Goal: Information Seeking & Learning: Learn about a topic

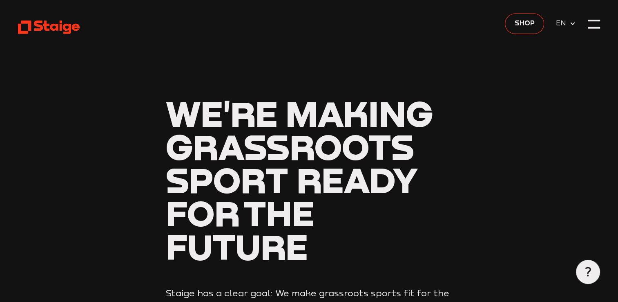
click at [473, 64] on header "We're making grassroots sport ready for the future Staige has a clear goal: We …" at bounding box center [309, 214] width 582 height 428
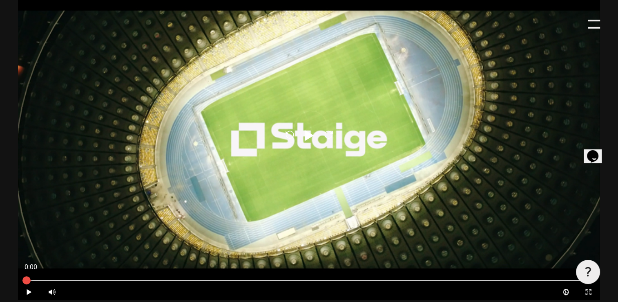
scroll to position [458, 0]
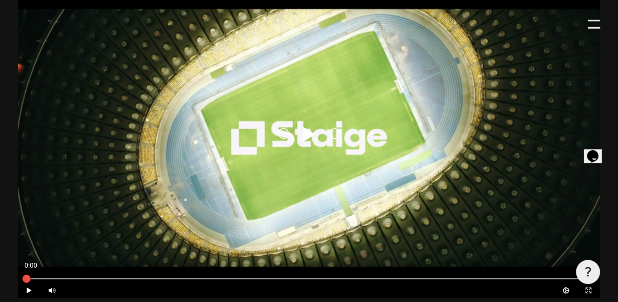
click at [325, 132] on div "Reload Play Reload" at bounding box center [309, 134] width 582 height 327
type input "0.8"
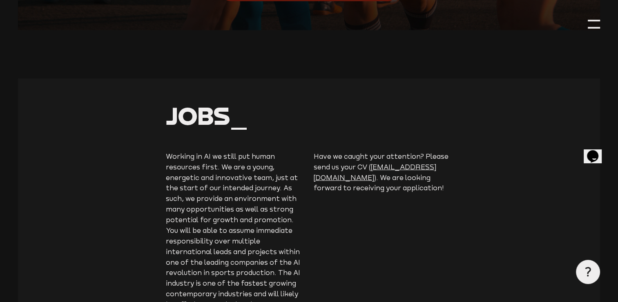
scroll to position [1971, 0]
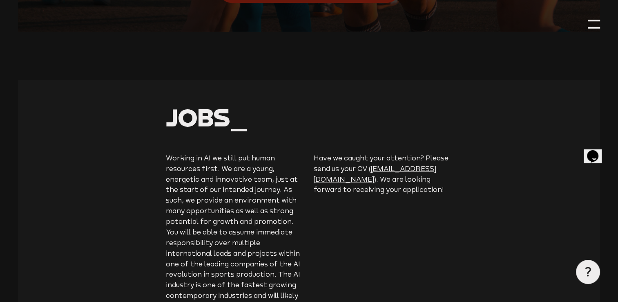
click at [432, 218] on section "Jobs_ Working in AI we still put human resources first. We are a young, energet…" at bounding box center [309, 218] width 582 height 276
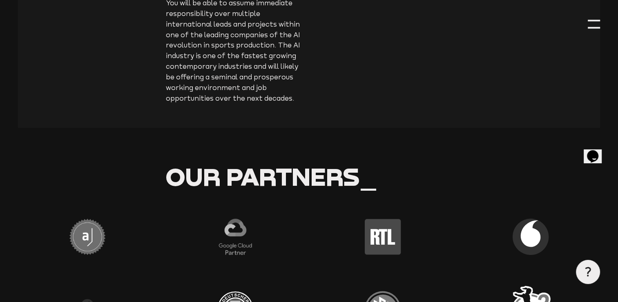
scroll to position [2233, 0]
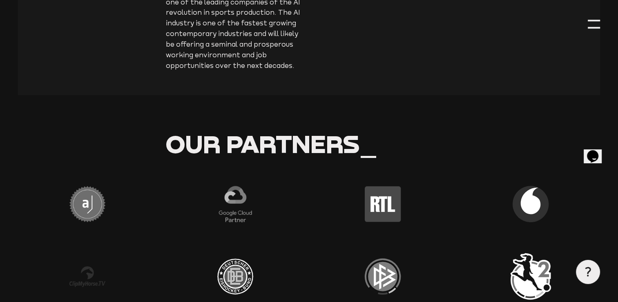
click at [593, 25] on div at bounding box center [594, 24] width 12 height 12
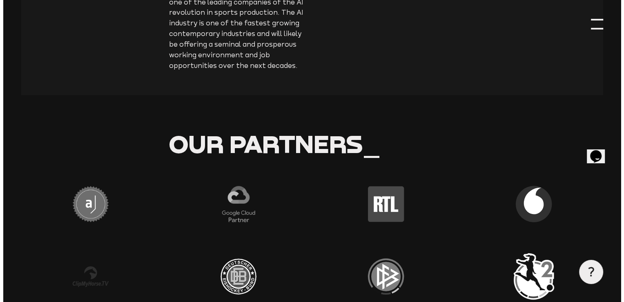
scroll to position [2228, 0]
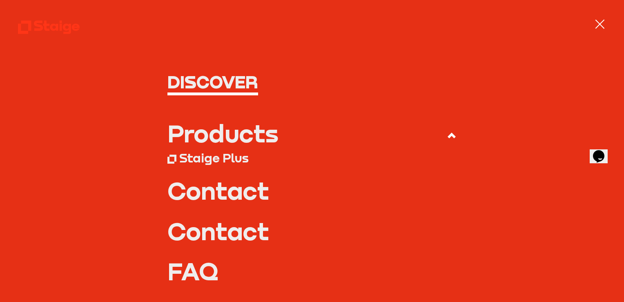
click at [234, 128] on div "Products" at bounding box center [223, 133] width 111 height 24
click at [0, 0] on input "Products" at bounding box center [0, 0] width 0 height 0
click at [238, 135] on div "Products" at bounding box center [223, 133] width 111 height 24
click at [0, 0] on input "Products" at bounding box center [0, 0] width 0 height 0
click at [171, 136] on div "Products" at bounding box center [223, 133] width 111 height 24
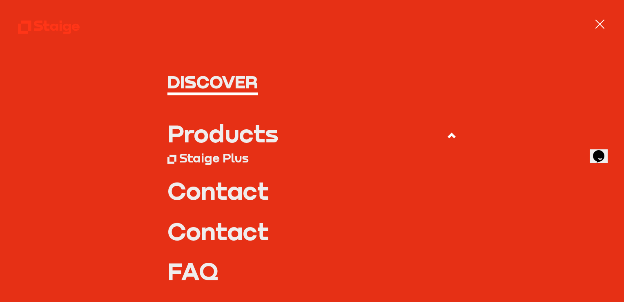
click at [0, 0] on input "Products" at bounding box center [0, 0] width 0 height 0
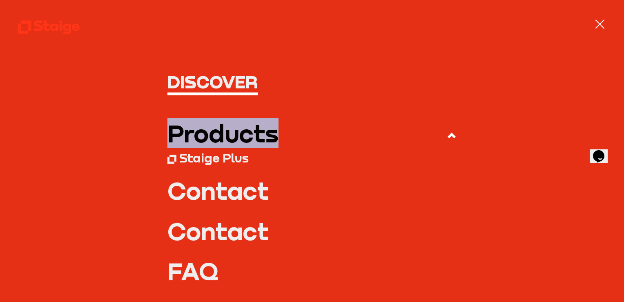
click at [171, 136] on div "Products" at bounding box center [223, 133] width 111 height 24
click at [0, 0] on input "Products" at bounding box center [0, 0] width 0 height 0
drag, startPoint x: 171, startPoint y: 136, endPoint x: 227, endPoint y: 141, distance: 55.8
click at [227, 141] on div "Products" at bounding box center [223, 133] width 111 height 24
click at [0, 0] on input "Products" at bounding box center [0, 0] width 0 height 0
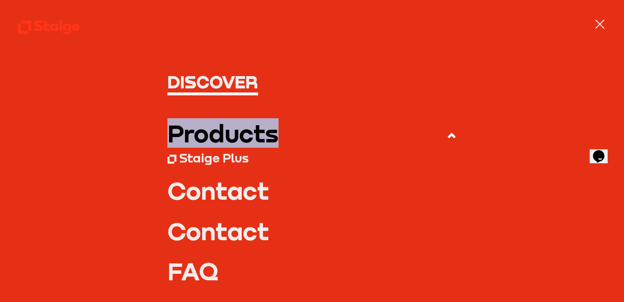
click at [227, 141] on div "Products" at bounding box center [223, 133] width 111 height 24
click at [0, 0] on input "Products" at bounding box center [0, 0] width 0 height 0
click at [227, 141] on div "Products" at bounding box center [223, 133] width 111 height 24
click at [0, 0] on input "Products" at bounding box center [0, 0] width 0 height 0
drag, startPoint x: 227, startPoint y: 141, endPoint x: 208, endPoint y: 155, distance: 23.7
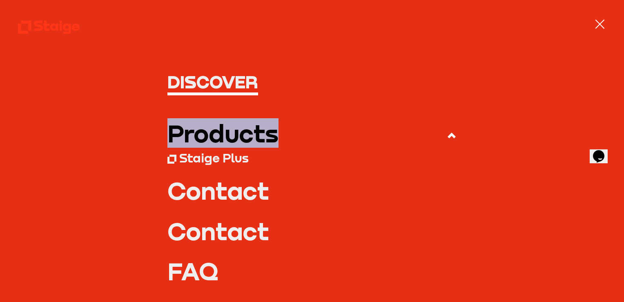
click at [208, 155] on div "Staige Plus" at bounding box center [213, 157] width 69 height 15
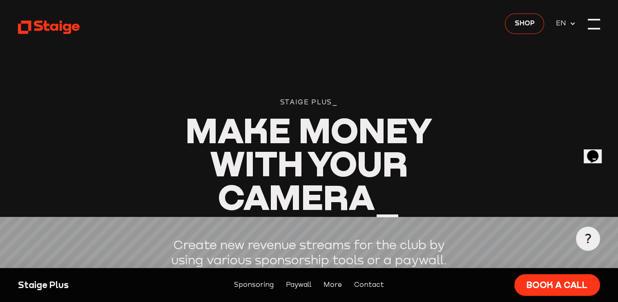
click at [596, 25] on div at bounding box center [594, 24] width 12 height 12
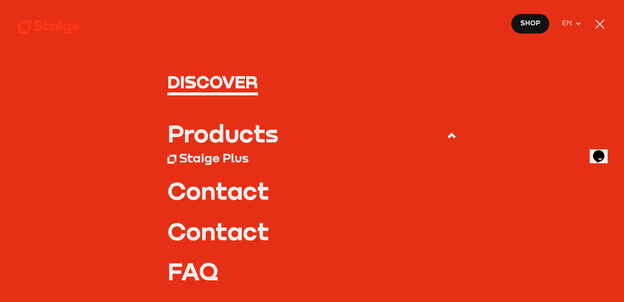
click at [195, 275] on link "FAQ" at bounding box center [312, 271] width 289 height 24
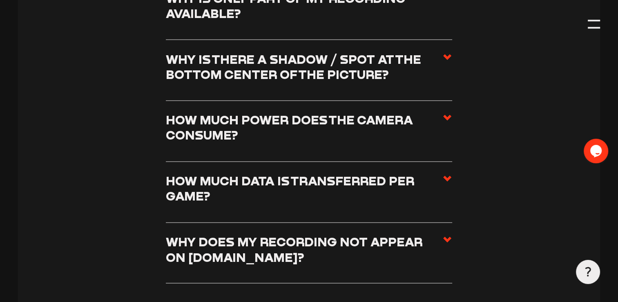
scroll to position [1306, 0]
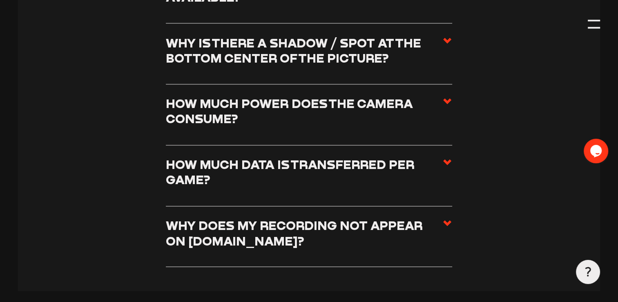
drag, startPoint x: 624, startPoint y: 298, endPoint x: 582, endPoint y: 89, distance: 213.0
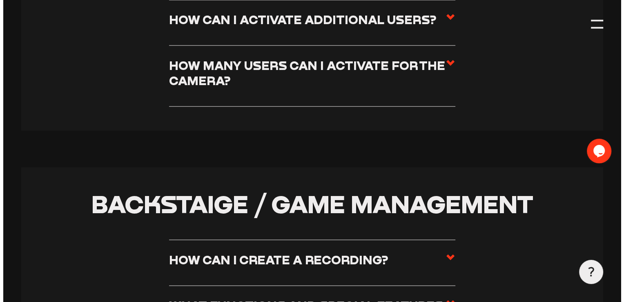
scroll to position [1916, 0]
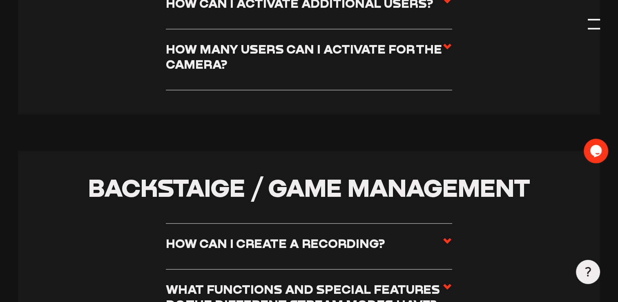
click at [598, 24] on div at bounding box center [594, 24] width 12 height 12
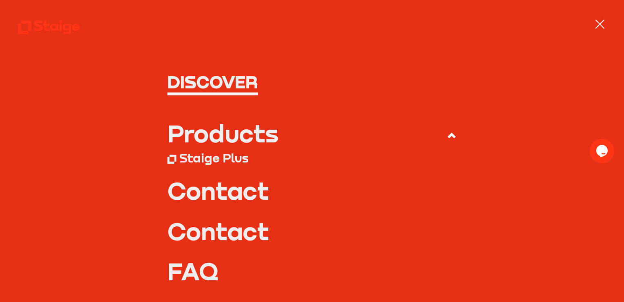
click at [243, 142] on div "Products" at bounding box center [223, 133] width 111 height 24
click at [0, 0] on input "Products" at bounding box center [0, 0] width 0 height 0
click at [210, 130] on div "Products" at bounding box center [223, 133] width 111 height 24
click at [0, 0] on input "Products" at bounding box center [0, 0] width 0 height 0
click at [220, 81] on h1 "Discover" at bounding box center [312, 82] width 289 height 18
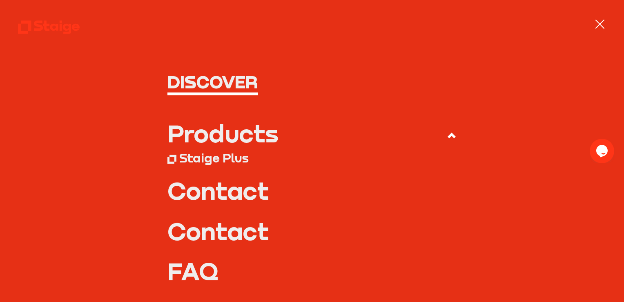
click at [193, 158] on div "Staige Plus" at bounding box center [213, 157] width 69 height 15
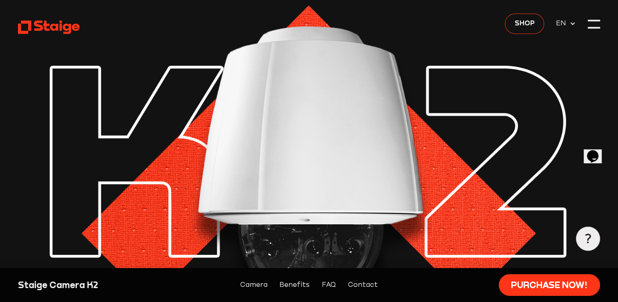
click at [491, 84] on img at bounding box center [309, 165] width 582 height 331
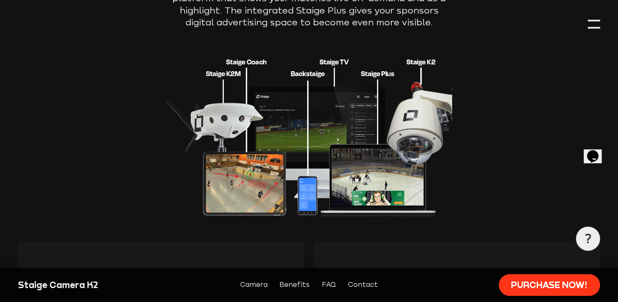
scroll to position [1112, 0]
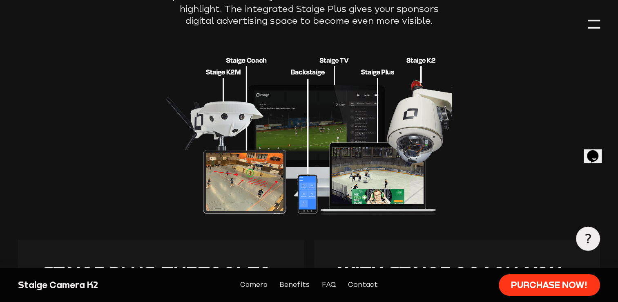
click at [490, 146] on section "Your benefits_ Start your digital future with the camera K2_ The K2 camera come…" at bounding box center [309, 302] width 582 height 886
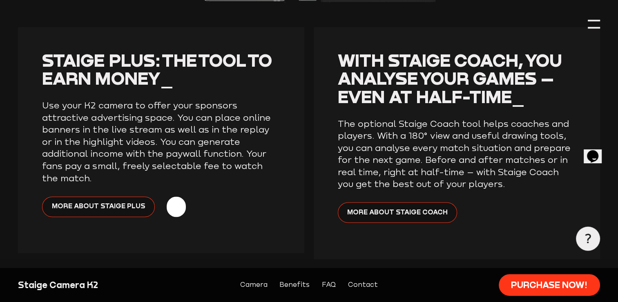
scroll to position [1340, 0]
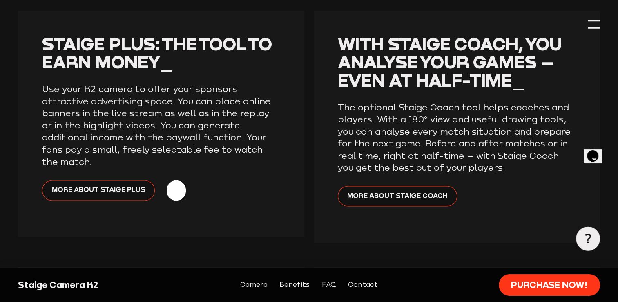
click at [245, 249] on section "Your benefits_ Start your digital future with the camera K2_ The K2 camera come…" at bounding box center [309, 73] width 582 height 886
click at [304, 196] on section "Your benefits_ Start your digital future with the camera K2_ The K2 camera come…" at bounding box center [309, 73] width 582 height 886
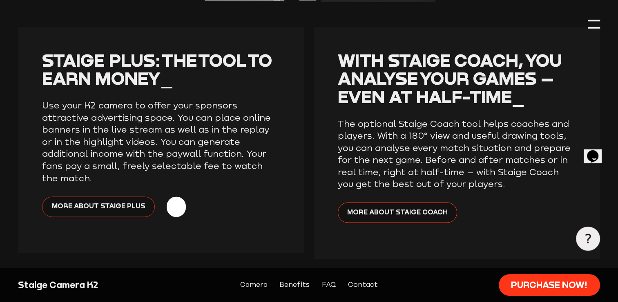
click at [101, 196] on link "More about Staige Plus" at bounding box center [98, 206] width 112 height 20
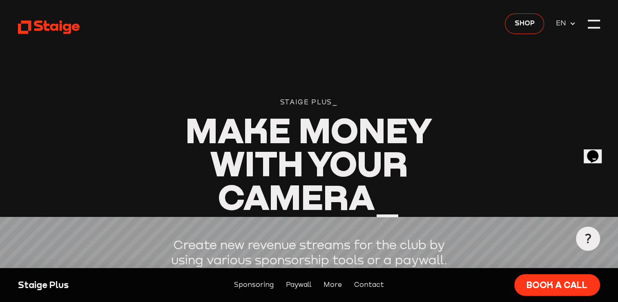
click at [453, 119] on header "Staige Plus_ Make Money With Your Camera_ Create new revenue streams for the cl…" at bounding box center [309, 181] width 582 height 362
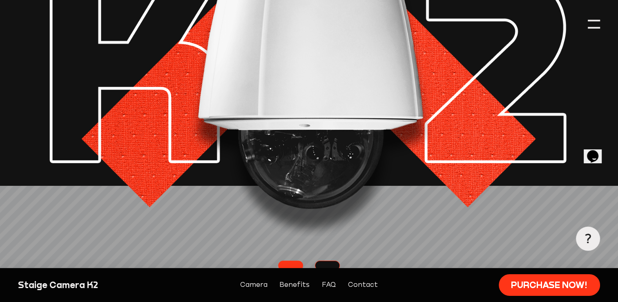
scroll to position [7, 0]
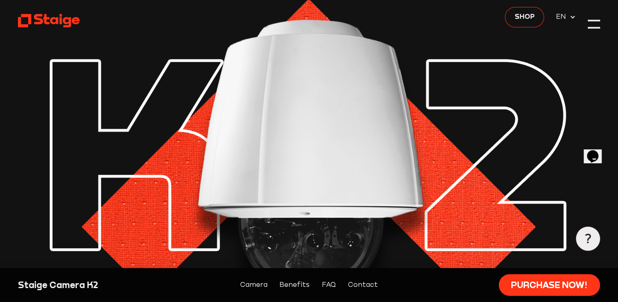
click at [519, 215] on img at bounding box center [309, 158] width 582 height 331
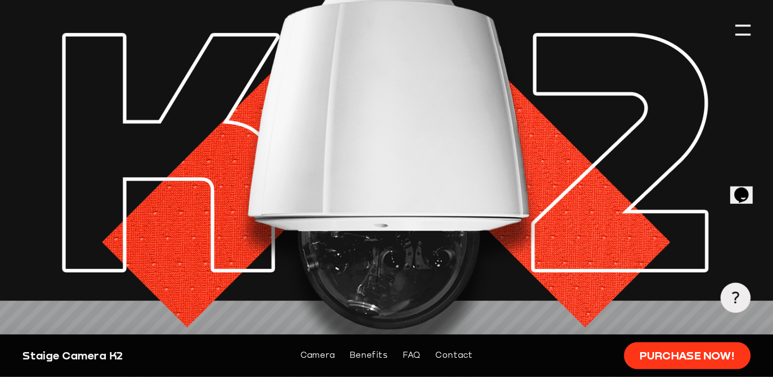
scroll to position [23, 0]
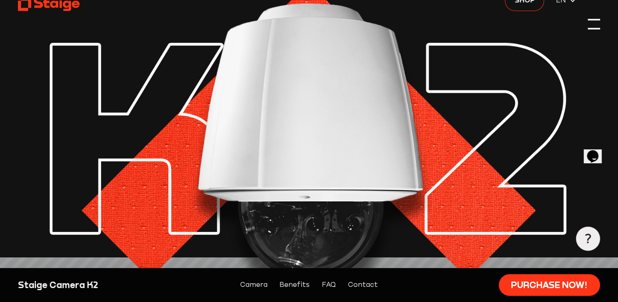
click at [589, 26] on div at bounding box center [594, 24] width 12 height 12
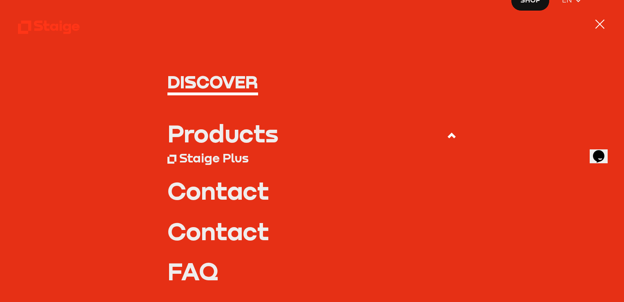
click at [597, 28] on div at bounding box center [600, 24] width 12 height 12
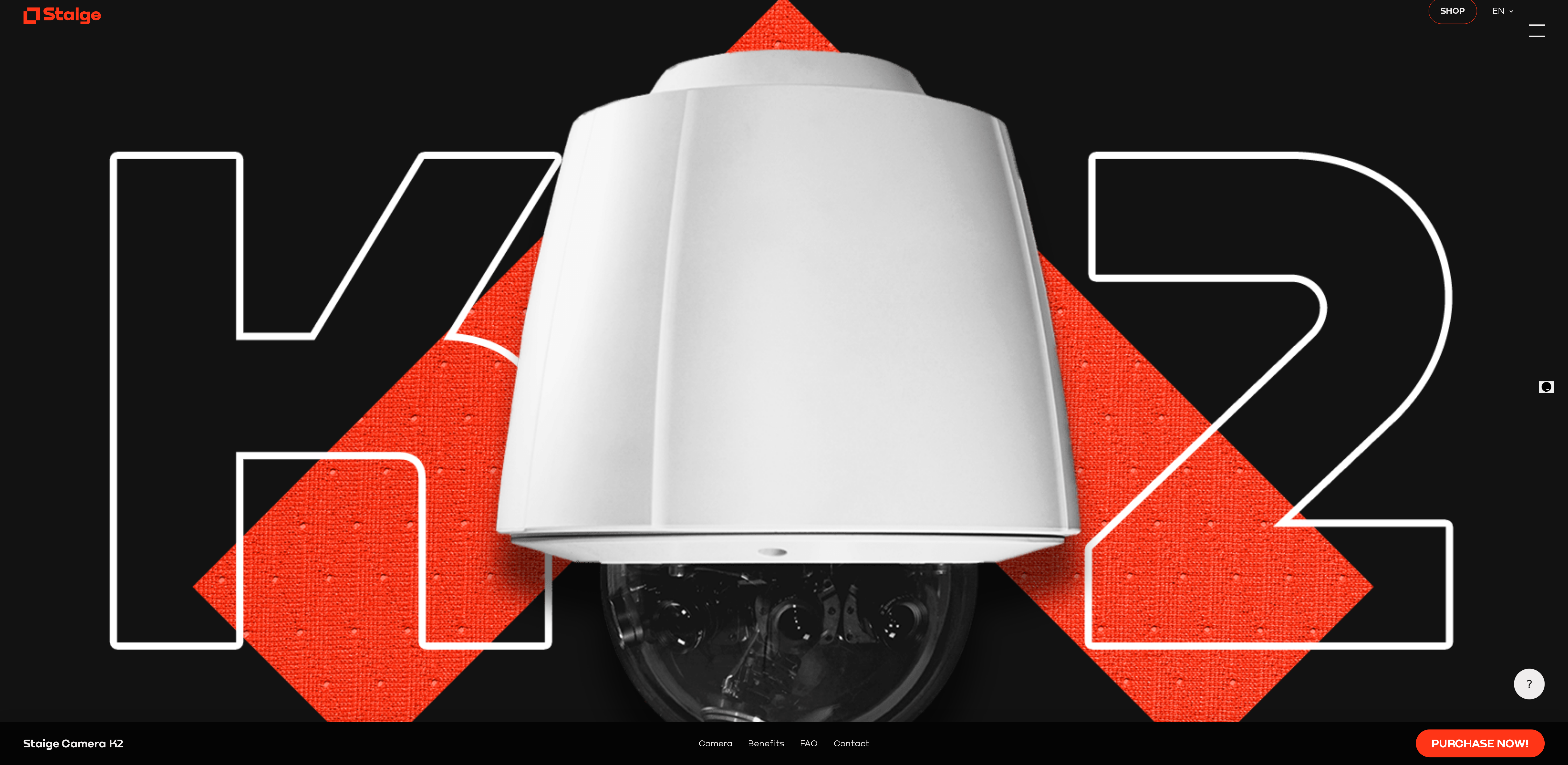
scroll to position [14, 0]
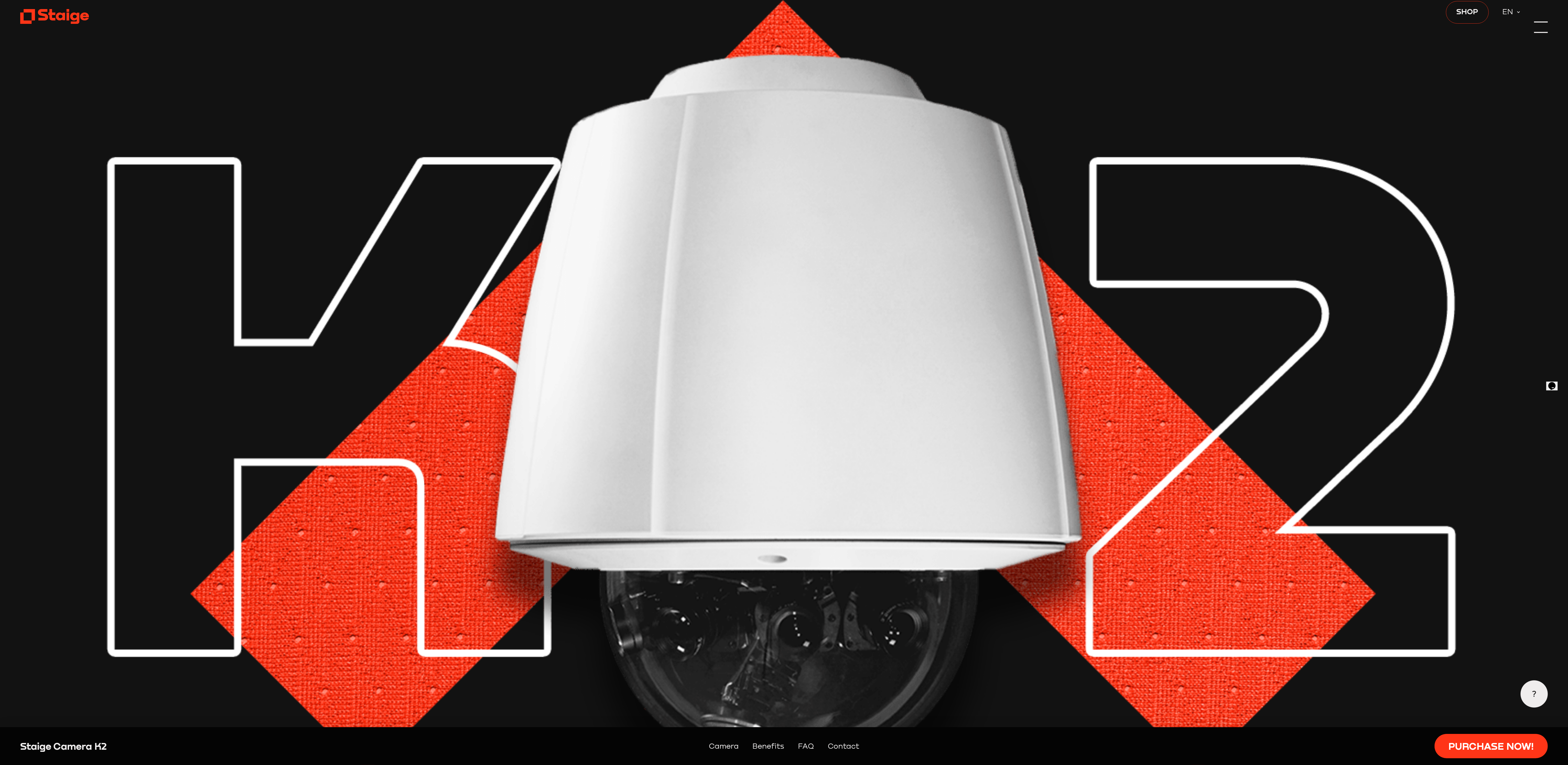
drag, startPoint x: 361, startPoint y: 1, endPoint x: 1086, endPoint y: 207, distance: 753.7
click at [392, 191] on img at bounding box center [784, 417] width 1527 height 862
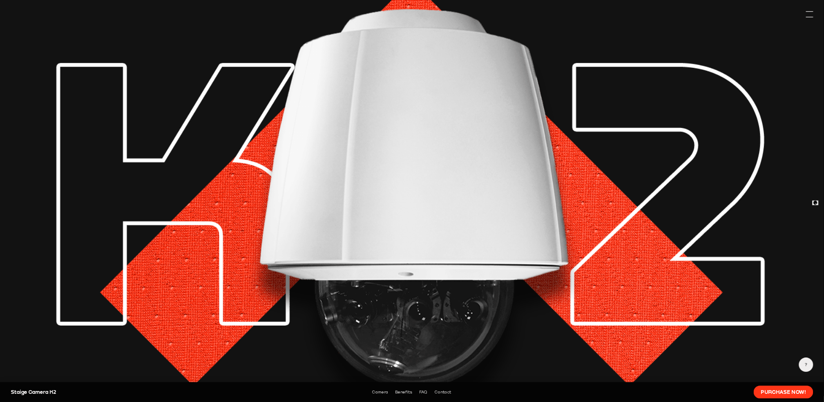
scroll to position [102, 0]
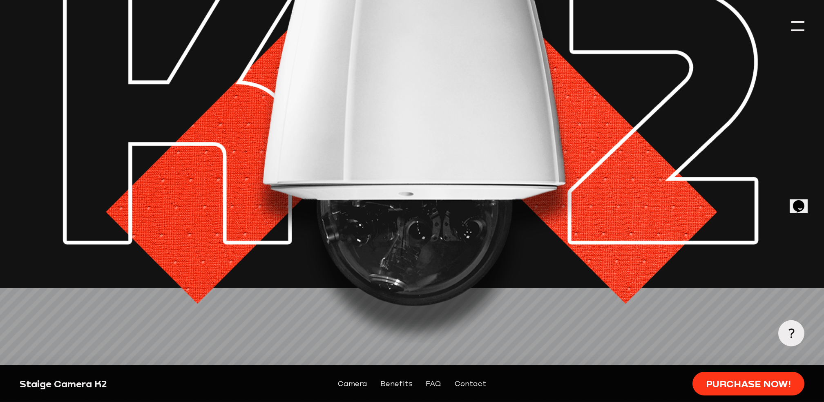
drag, startPoint x: 2411, startPoint y: 4, endPoint x: 586, endPoint y: 188, distance: 1834.2
click at [586, 188] on img at bounding box center [412, 120] width 785 height 445
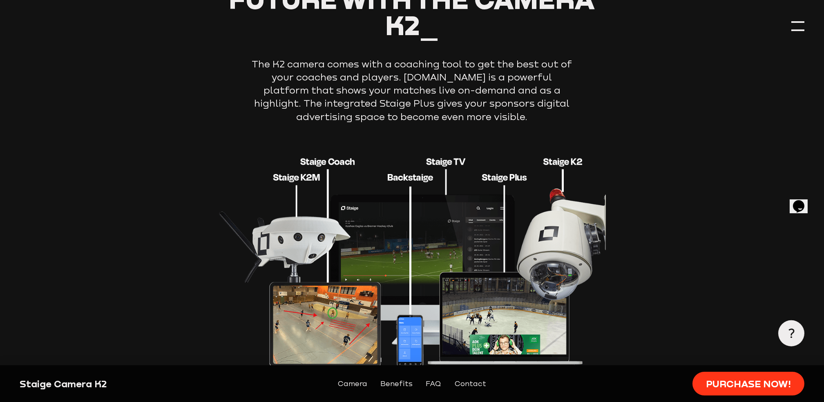
scroll to position [1228, 0]
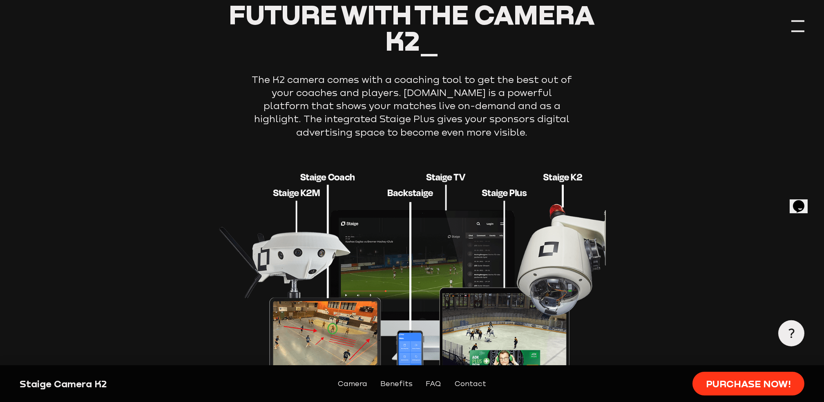
click at [618, 24] on div at bounding box center [798, 26] width 13 height 13
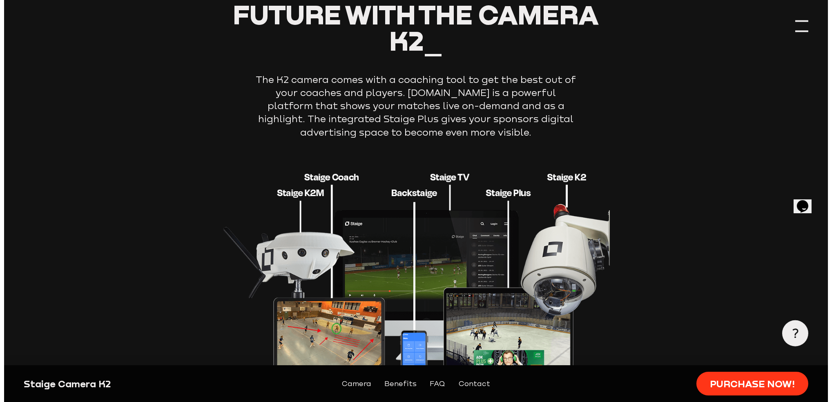
scroll to position [1233, 0]
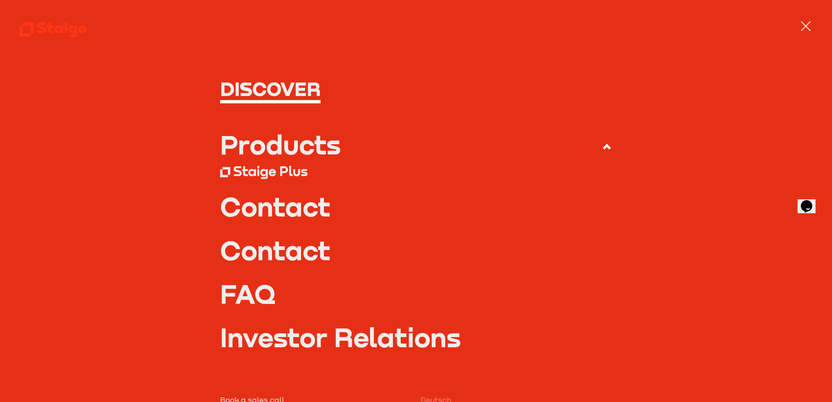
click at [618, 24] on div at bounding box center [806, 26] width 13 height 13
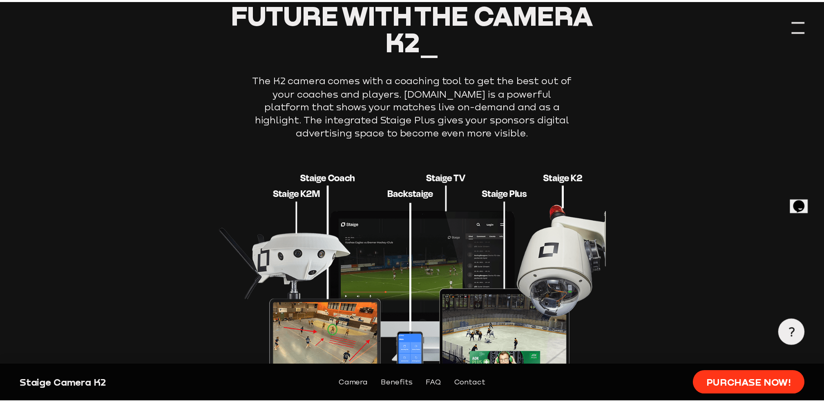
scroll to position [1228, 0]
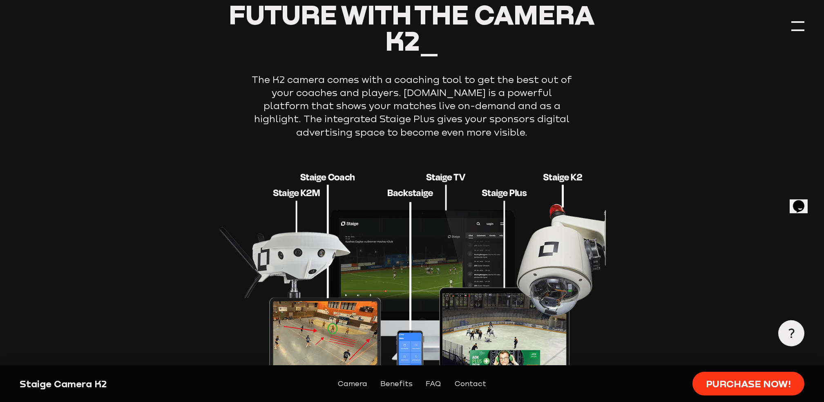
click at [355, 301] on link "Camera" at bounding box center [352, 383] width 29 height 11
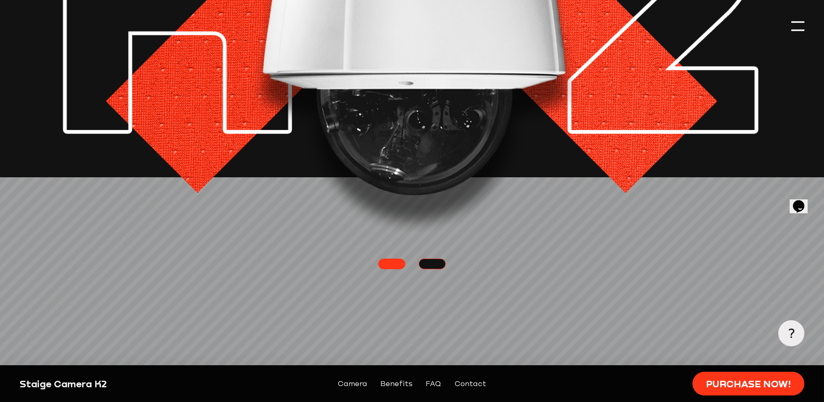
scroll to position [247, 0]
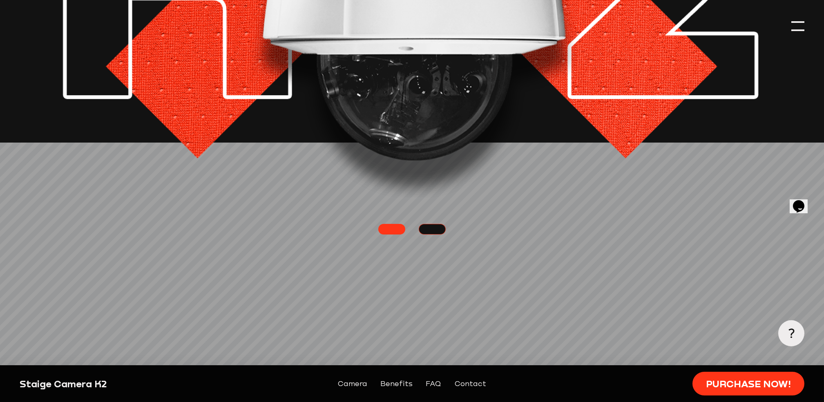
click at [435, 229] on link at bounding box center [432, 229] width 27 height 11
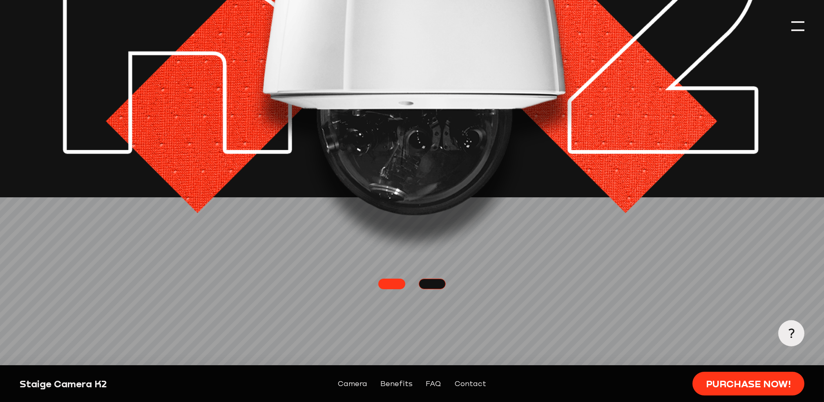
scroll to position [197, 0]
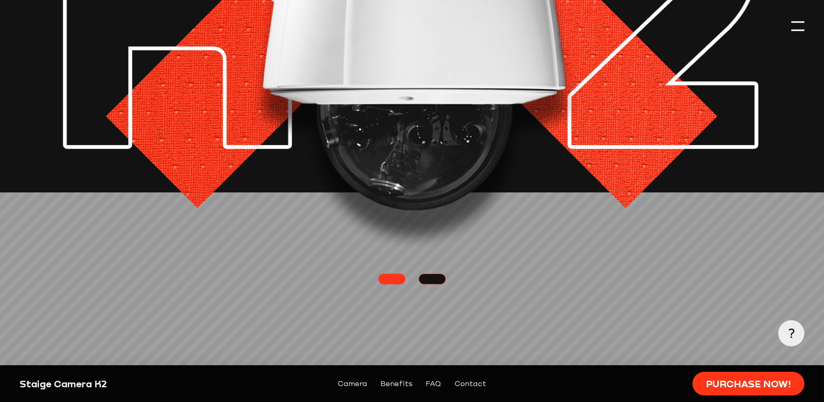
click at [435, 276] on link at bounding box center [432, 279] width 27 height 11
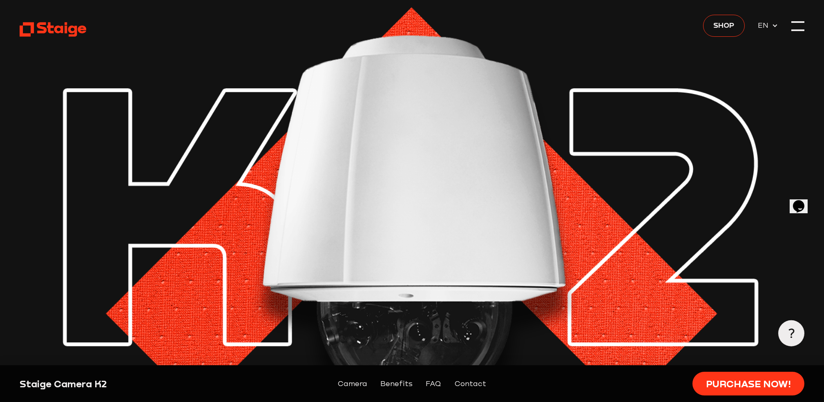
click at [482, 84] on img at bounding box center [412, 222] width 785 height 445
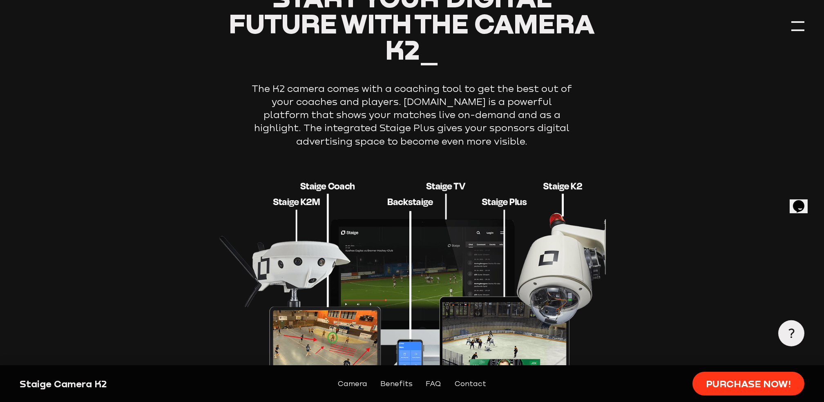
scroll to position [1220, 0]
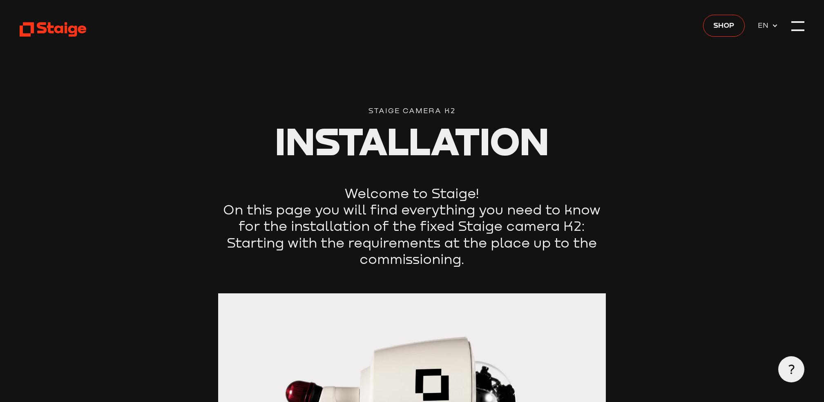
click at [602, 149] on h1 "Installation" at bounding box center [411, 141] width 387 height 36
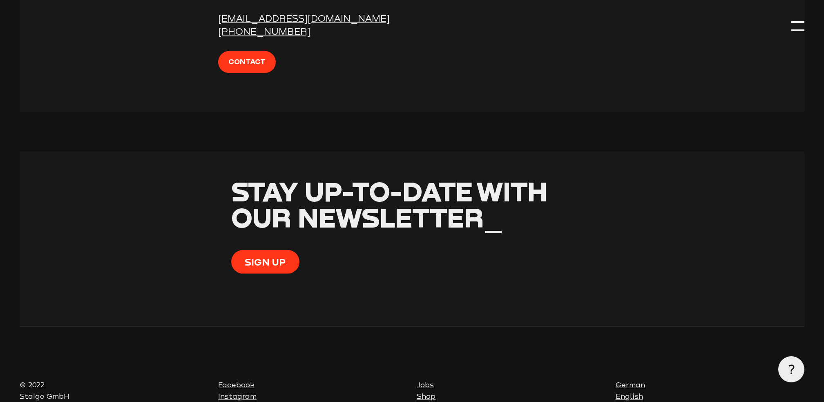
scroll to position [1802, 0]
